Goal: Task Accomplishment & Management: Manage account settings

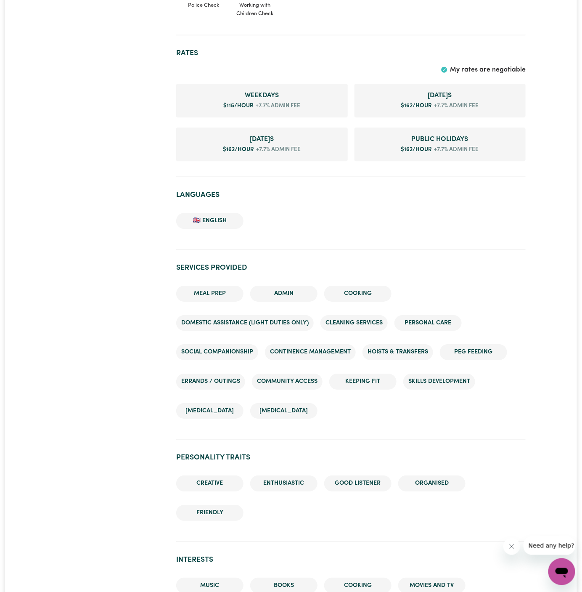
scroll to position [790, 0]
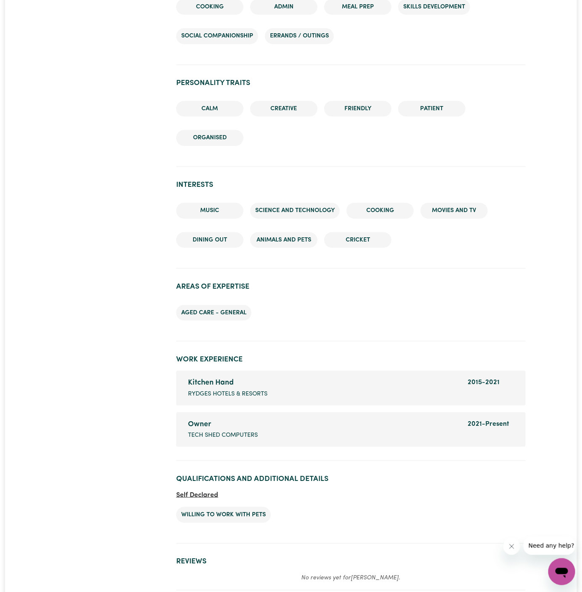
scroll to position [1268, 0]
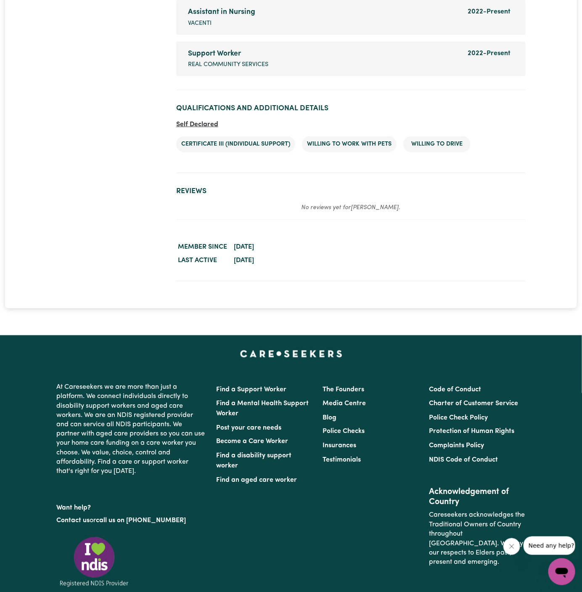
scroll to position [1311, 0]
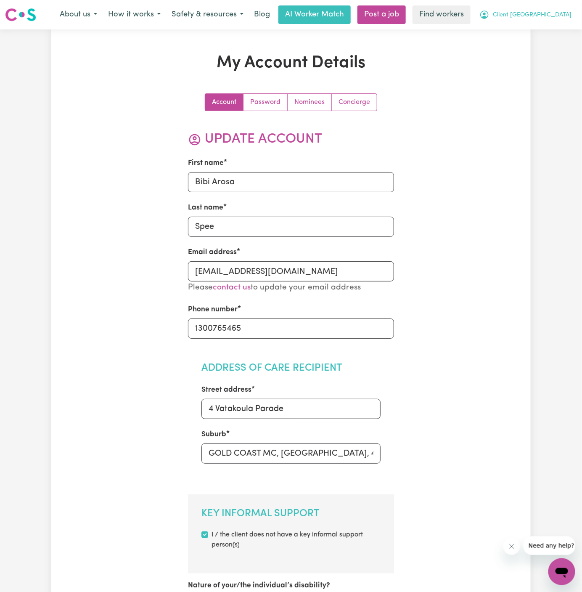
click at [550, 16] on span "Client [GEOGRAPHIC_DATA]" at bounding box center [532, 15] width 79 height 9
click at [550, 26] on link "My Dashboard" at bounding box center [544, 33] width 66 height 16
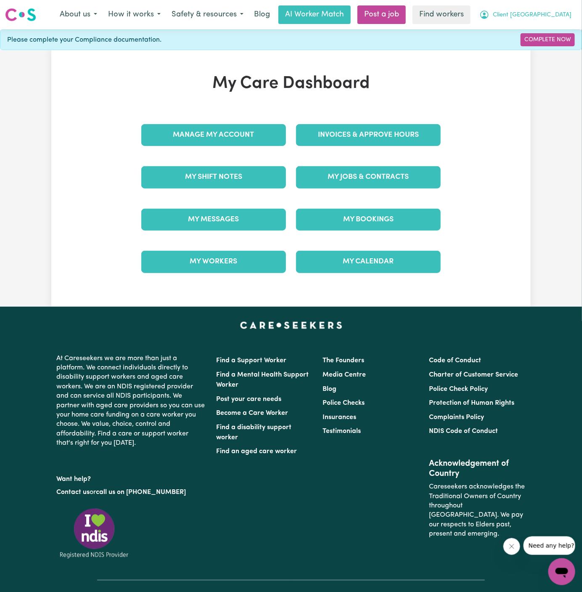
click at [542, 7] on button "Client [GEOGRAPHIC_DATA]" at bounding box center [525, 15] width 103 height 18
click at [539, 50] on link "Logout" at bounding box center [544, 48] width 66 height 16
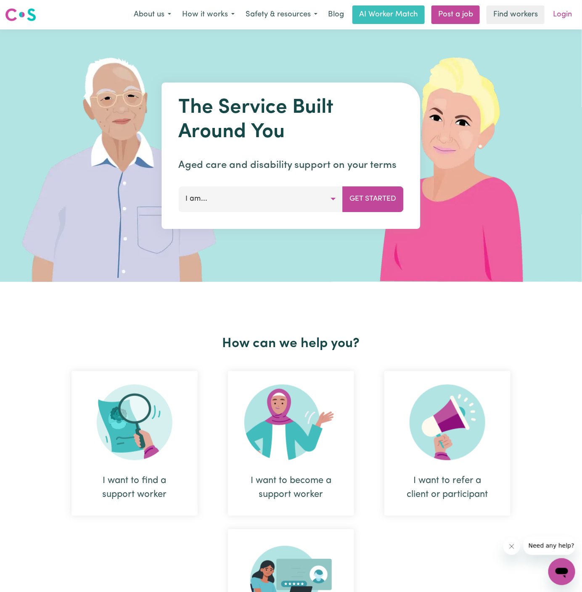
click at [565, 13] on link "Login" at bounding box center [562, 14] width 29 height 19
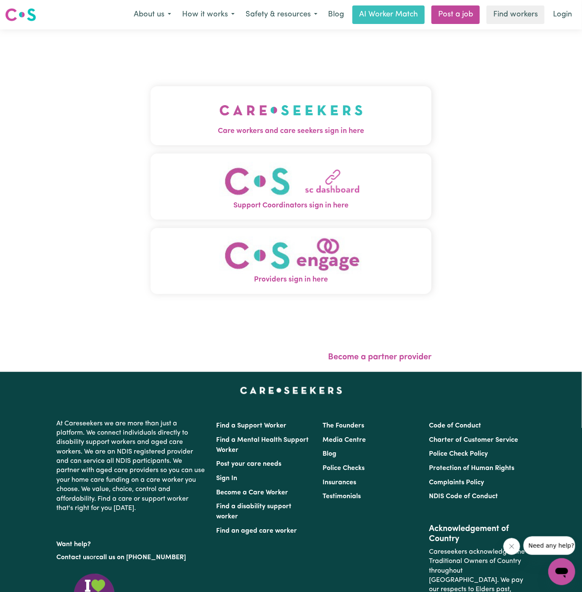
click at [278, 96] on img "Care workers and care seekers sign in here" at bounding box center [292, 110] width 144 height 31
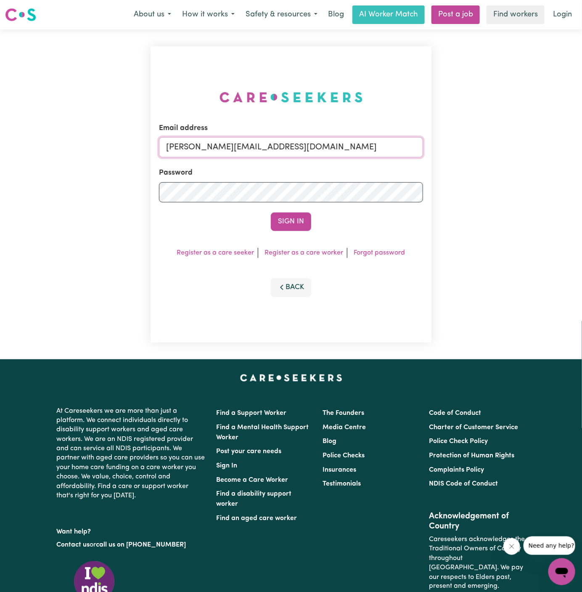
click at [343, 152] on input "[PERSON_NAME][EMAIL_ADDRESS][DOMAIN_NAME]" at bounding box center [291, 147] width 264 height 20
drag, startPoint x: 210, startPoint y: 148, endPoint x: 617, endPoint y: 152, distance: 407.0
click at [582, 152] on html "Menu About us How it works Safety & resources Blog AI Worker Match Post a job F…" at bounding box center [291, 360] width 582 height 721
type input "[EMAIL_ADDRESS][DOMAIN_NAME]"
click at [301, 223] on button "Sign In" at bounding box center [291, 222] width 40 height 19
